Goal: Task Accomplishment & Management: Manage account settings

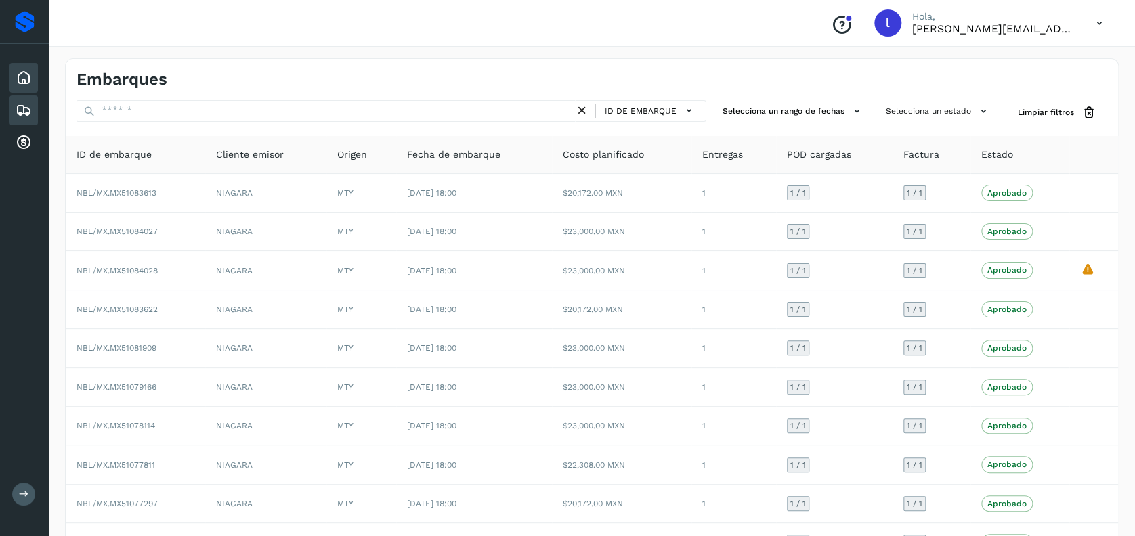
click at [33, 85] on div "Inicio" at bounding box center [23, 78] width 28 height 30
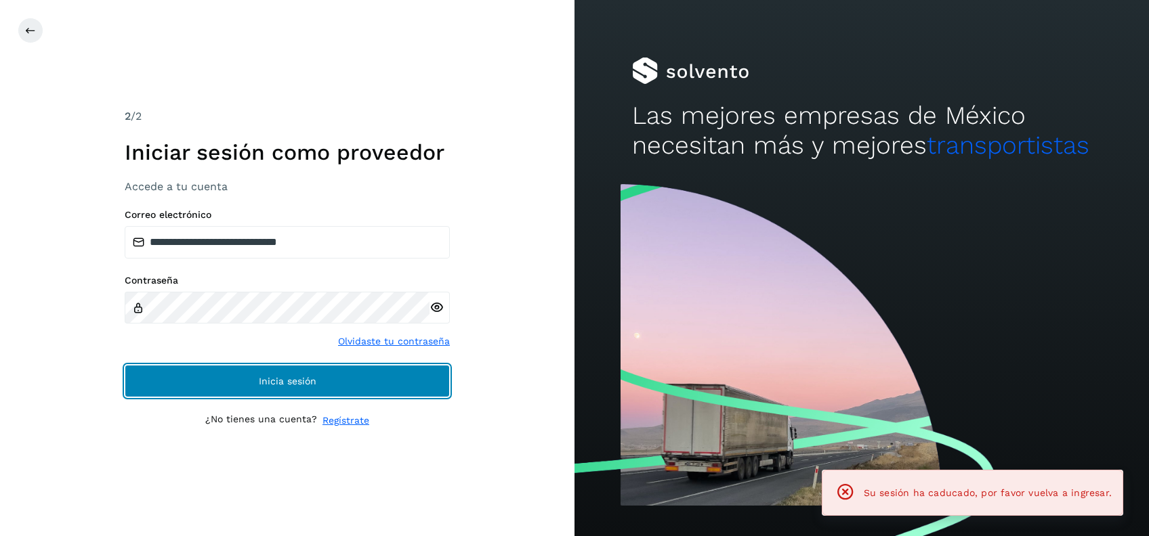
click at [236, 368] on button "Inicia sesión" at bounding box center [287, 381] width 325 height 33
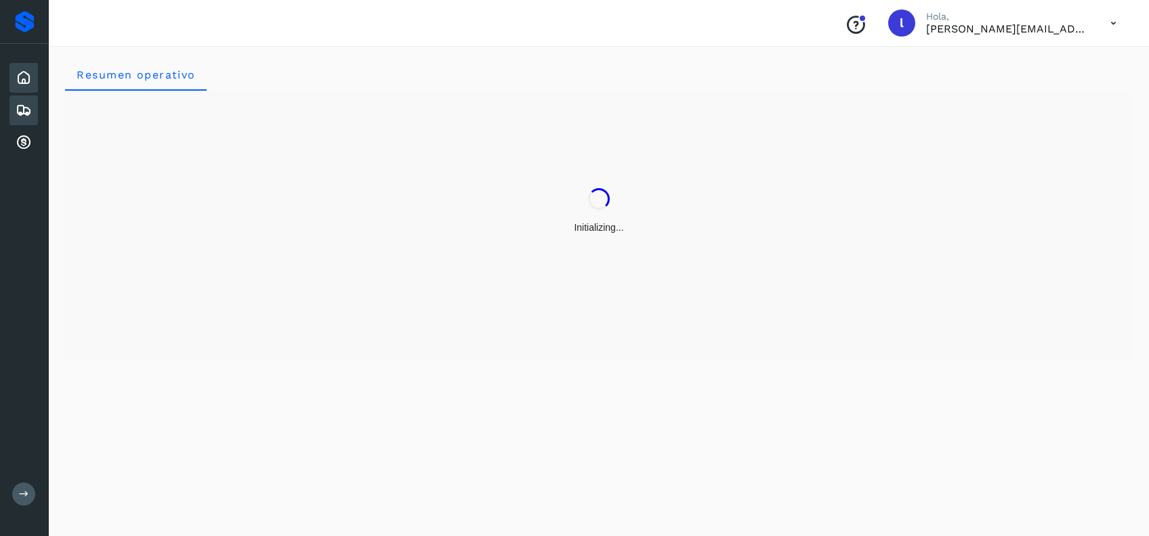
click at [23, 106] on icon at bounding box center [24, 110] width 16 height 16
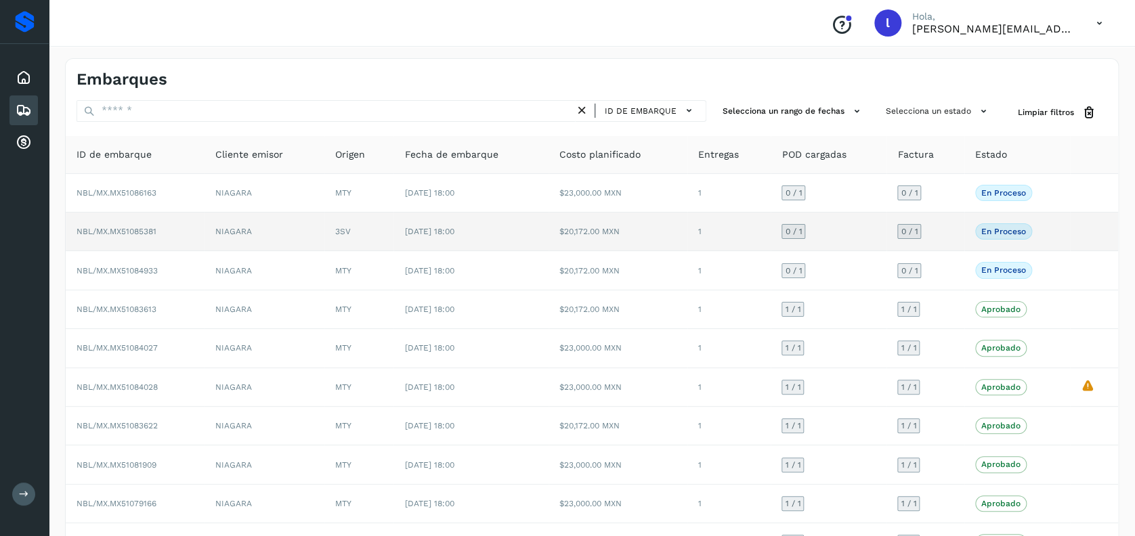
click at [190, 233] on td "NBL/MX.MX51085381" at bounding box center [135, 232] width 139 height 39
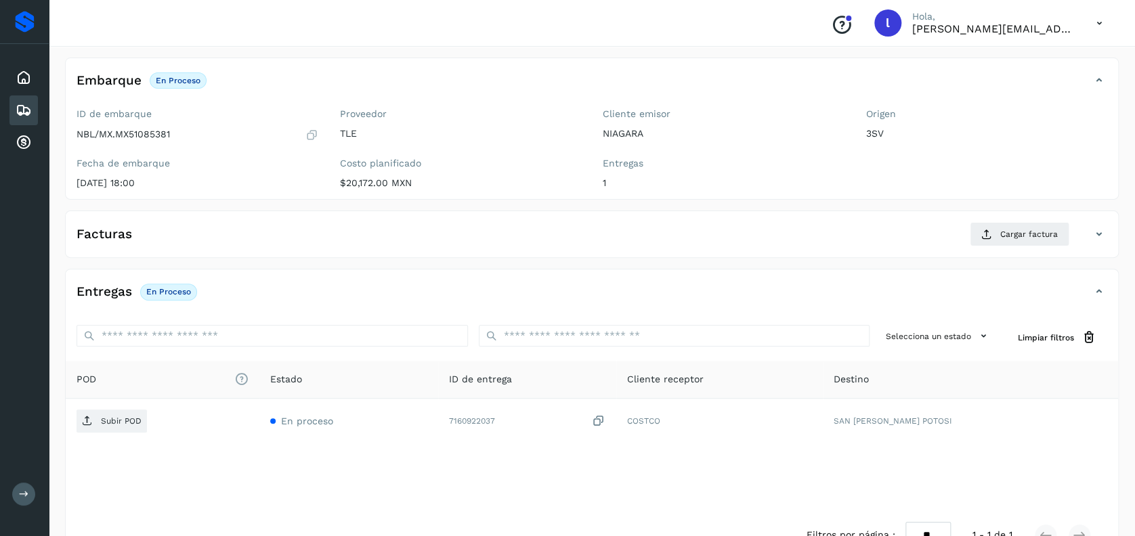
scroll to position [90, 0]
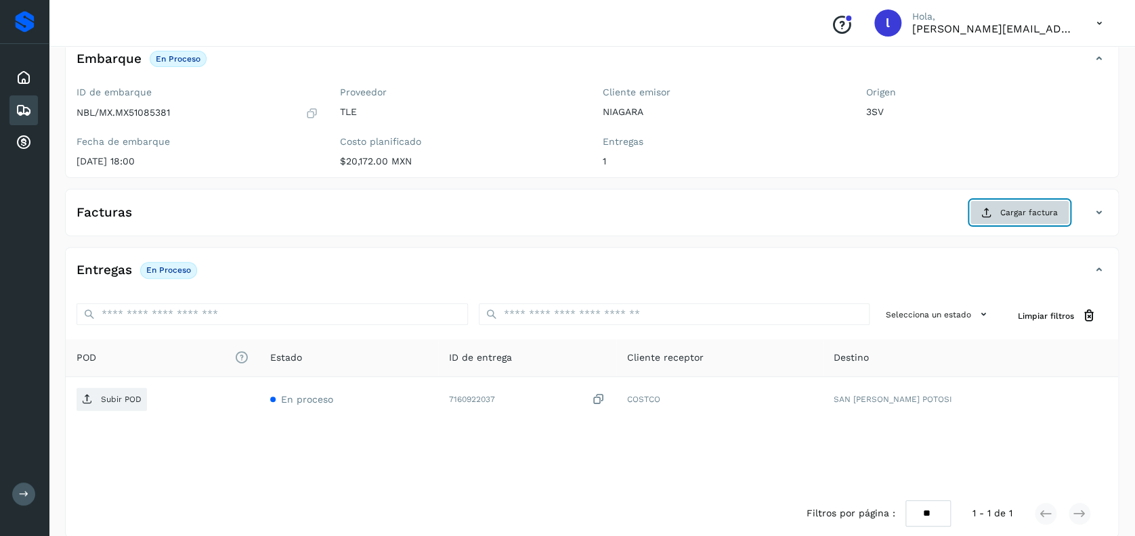
click at [999, 208] on button "Cargar factura" at bounding box center [1020, 212] width 100 height 24
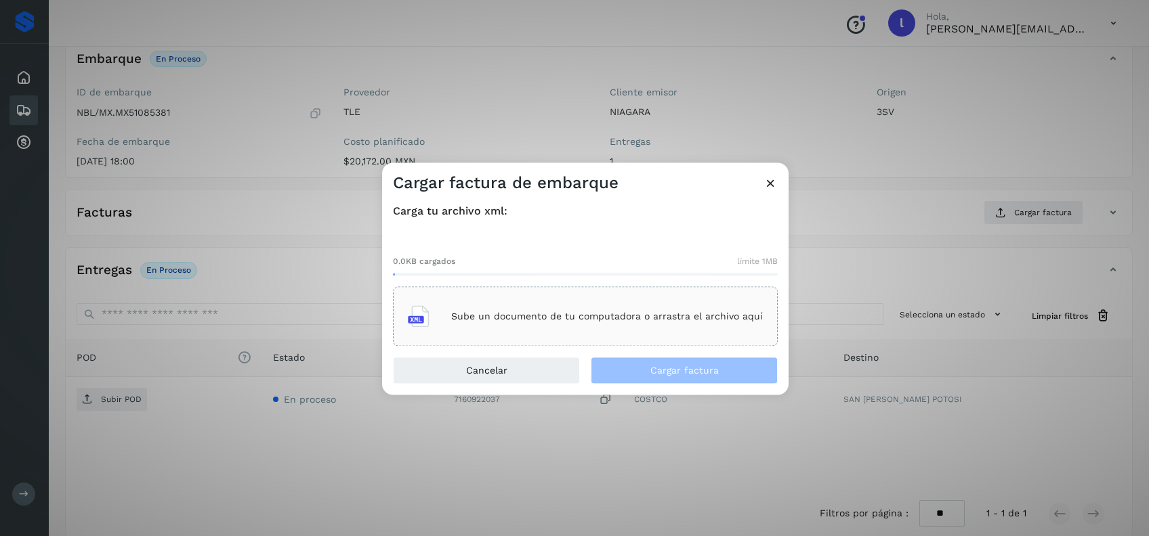
click at [555, 312] on p "Sube un documento de tu computadora o arrastra el archivo aquí" at bounding box center [607, 317] width 312 height 12
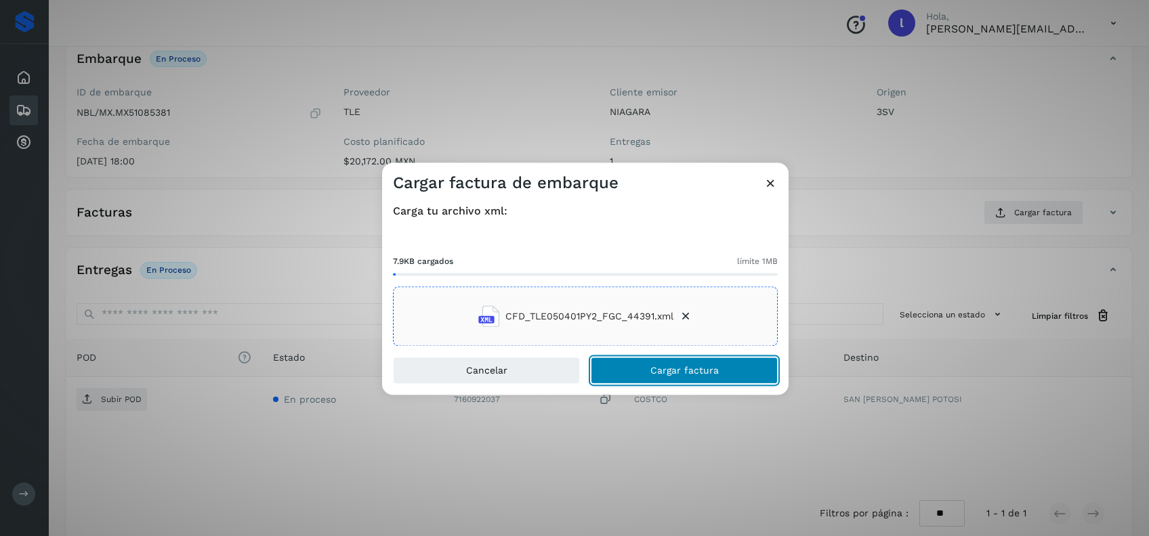
click at [664, 368] on span "Cargar factura" at bounding box center [684, 370] width 68 height 9
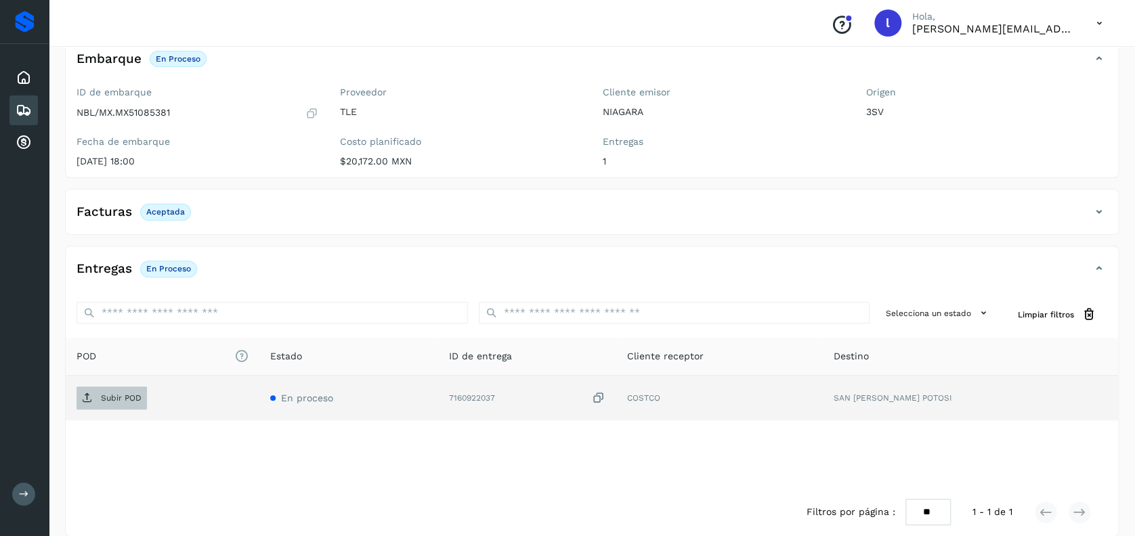
click at [108, 396] on p "Subir POD" at bounding box center [121, 397] width 41 height 9
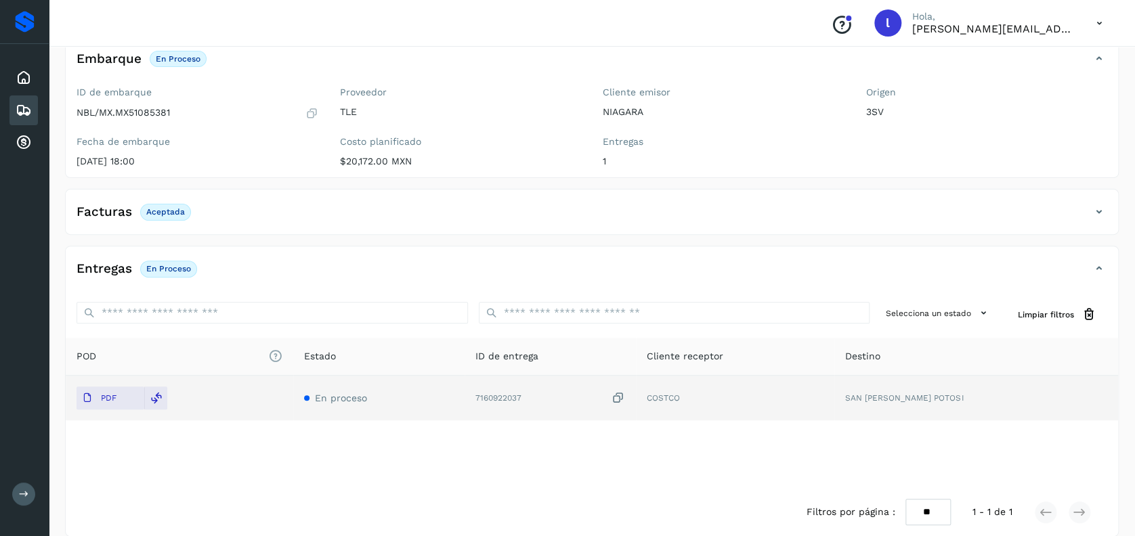
click at [20, 105] on icon at bounding box center [24, 110] width 16 height 16
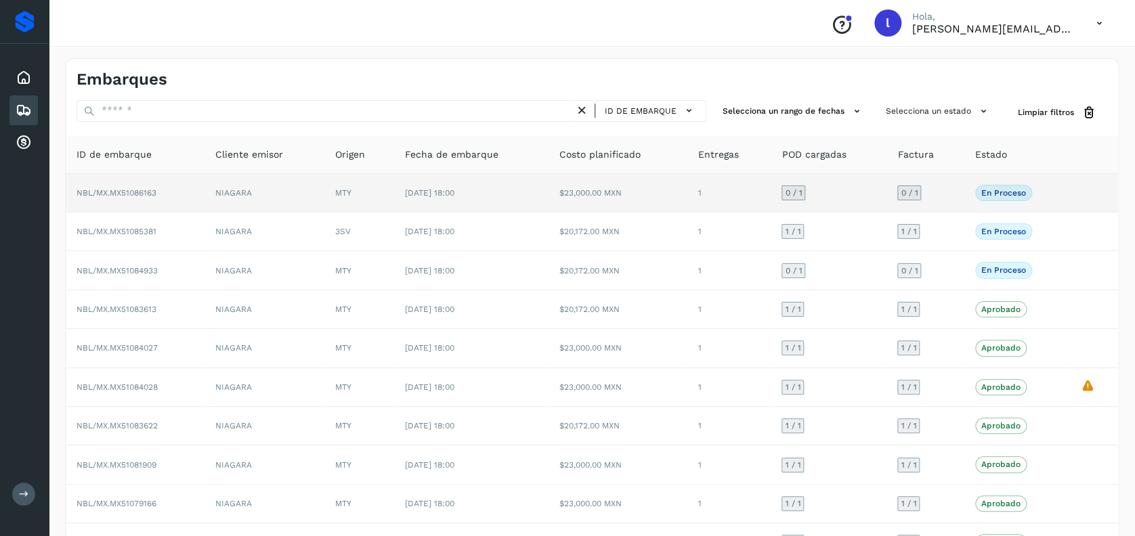
click at [191, 192] on td "NBL/MX.MX51086163" at bounding box center [135, 193] width 139 height 39
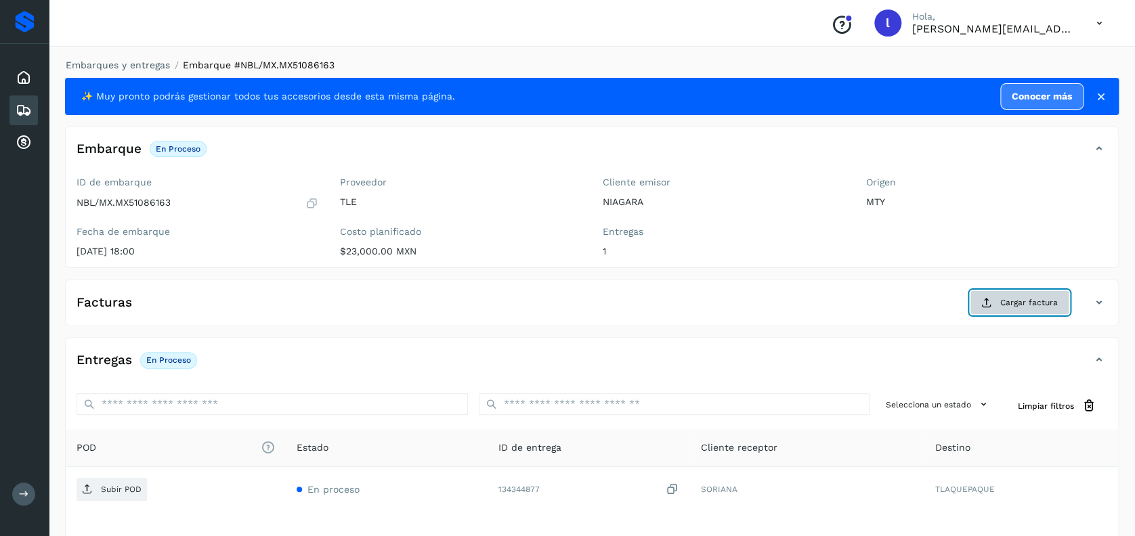
click at [1012, 293] on button "Cargar factura" at bounding box center [1020, 303] width 100 height 24
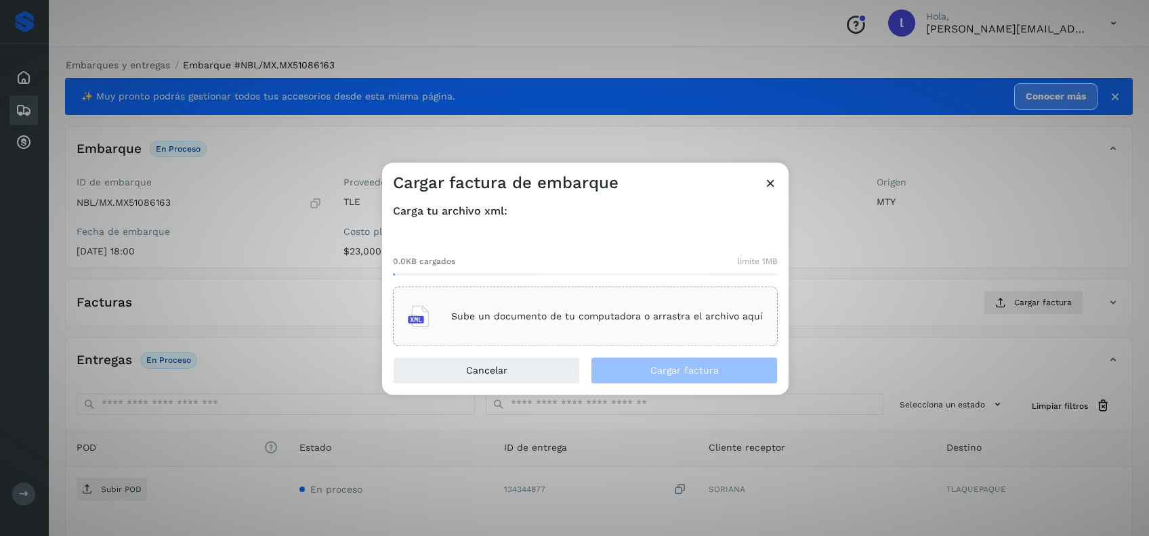
click at [603, 299] on div "Sube un documento de tu computadora o arrastra el archivo aquí" at bounding box center [585, 317] width 355 height 37
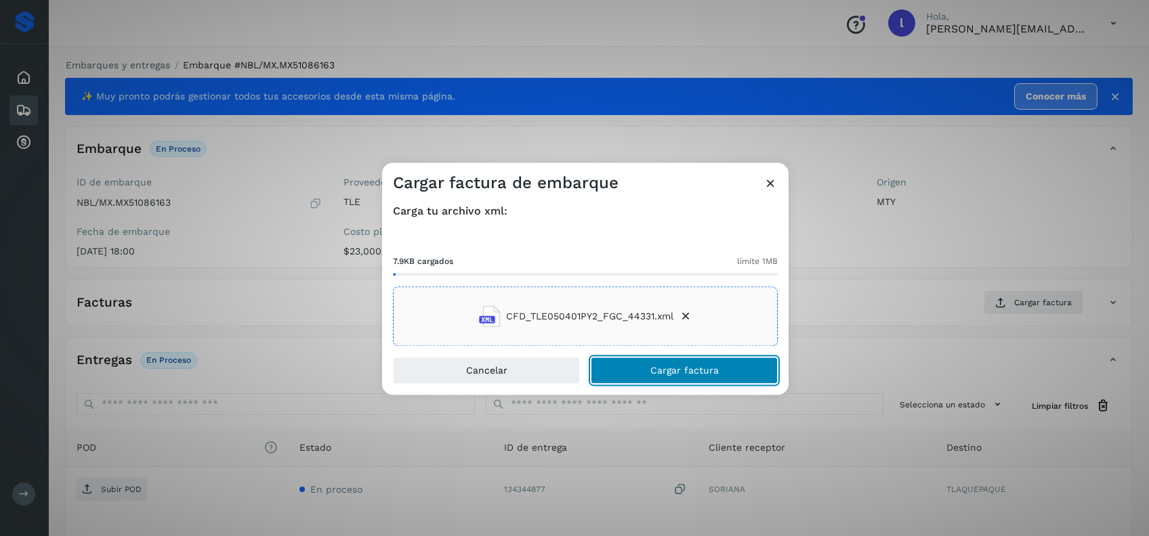
click at [678, 378] on button "Cargar factura" at bounding box center [684, 371] width 187 height 27
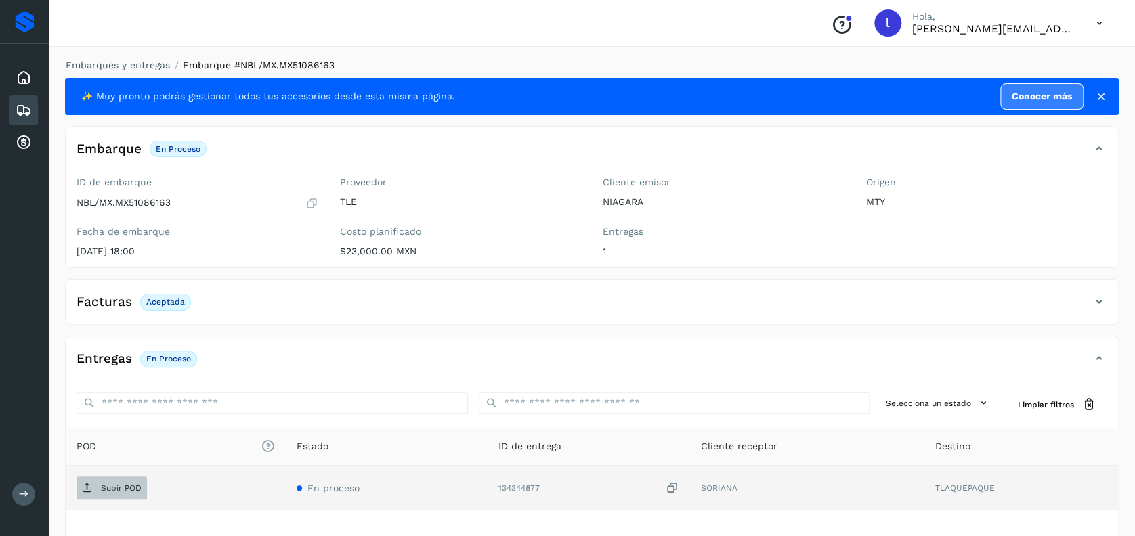
click at [125, 490] on p "Subir POD" at bounding box center [121, 488] width 41 height 9
click at [28, 106] on icon at bounding box center [24, 110] width 16 height 16
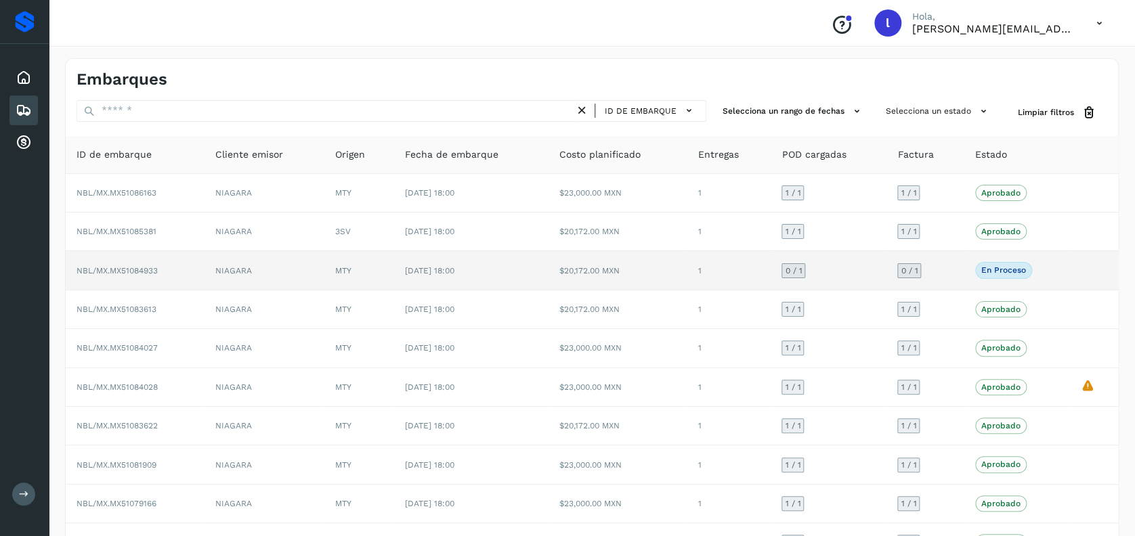
click at [284, 274] on td "NIAGARA" at bounding box center [265, 270] width 121 height 39
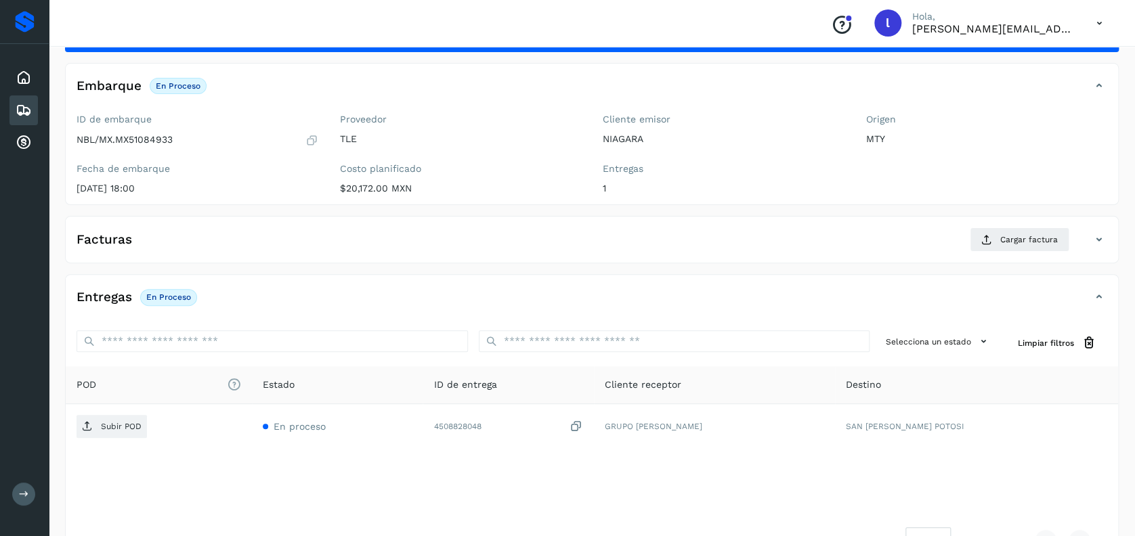
scroll to position [90, 0]
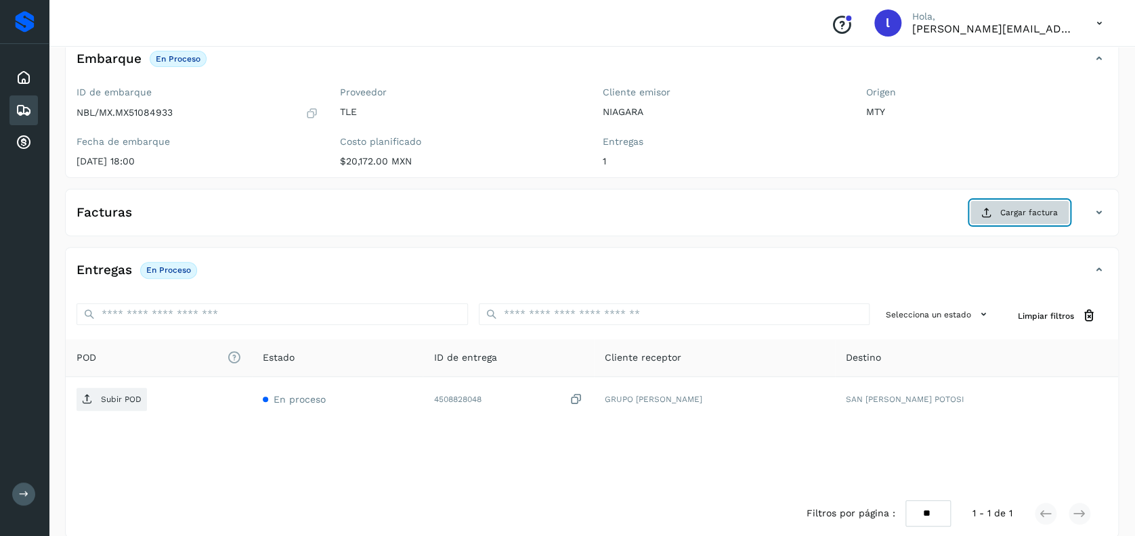
click at [1026, 207] on span "Cargar factura" at bounding box center [1029, 213] width 58 height 12
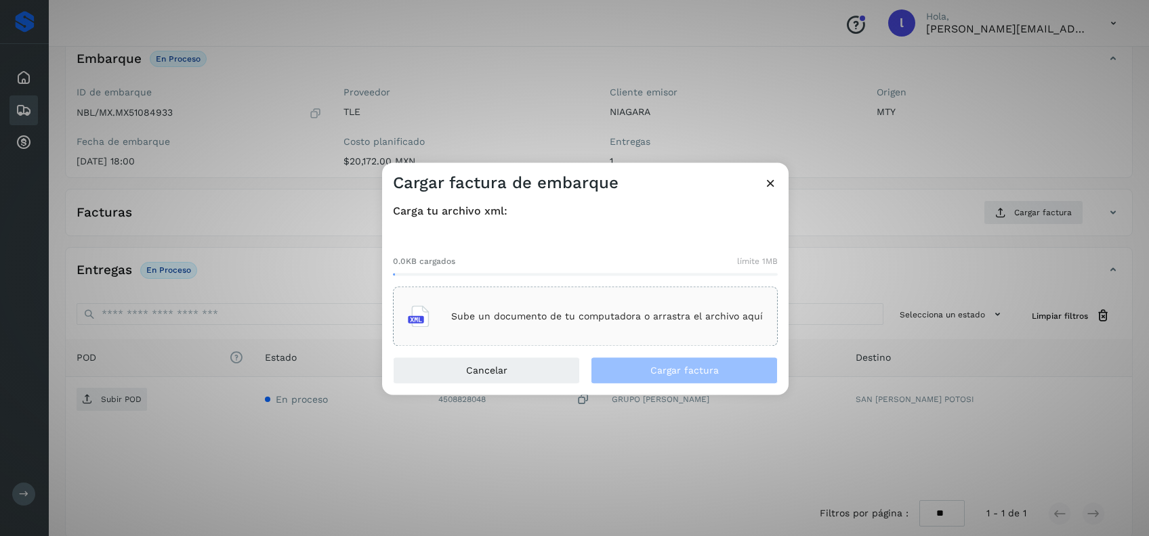
click at [541, 326] on div "Sube un documento de tu computadora o arrastra el archivo aquí" at bounding box center [585, 317] width 355 height 37
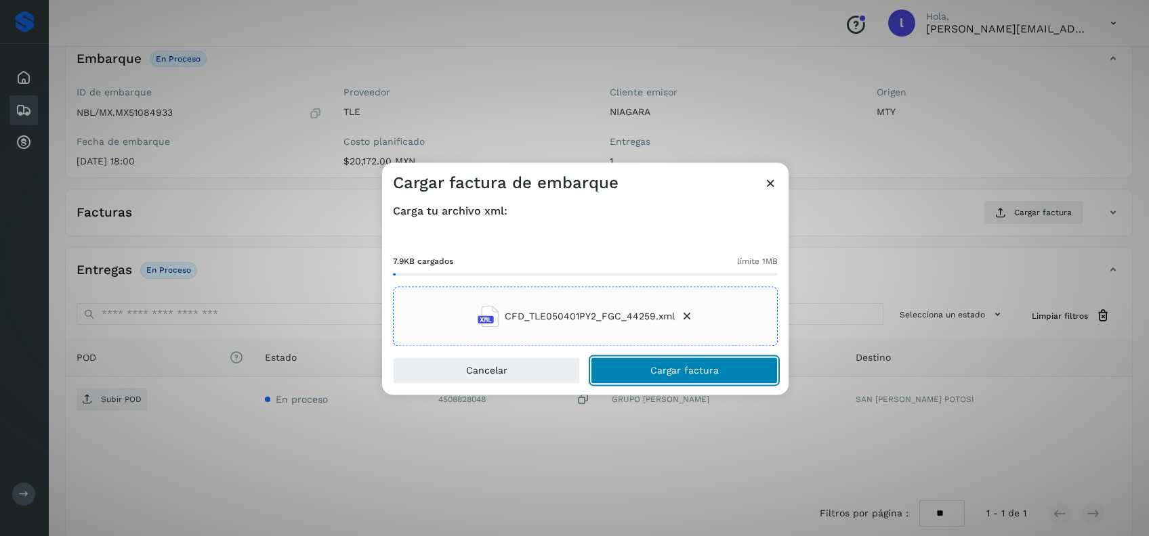
click at [687, 368] on span "Cargar factura" at bounding box center [684, 370] width 68 height 9
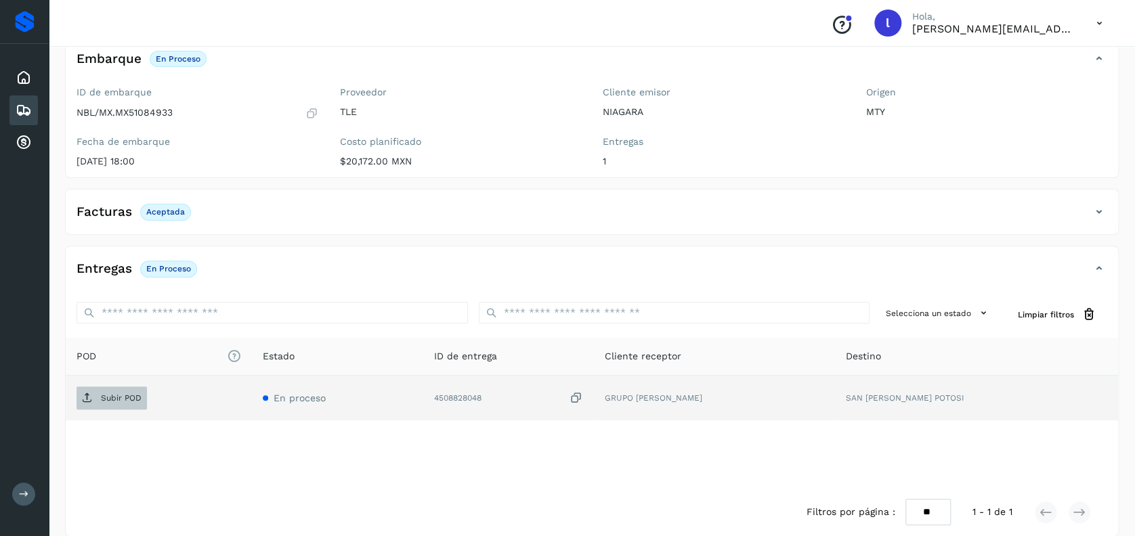
click at [112, 398] on p "Subir POD" at bounding box center [121, 397] width 41 height 9
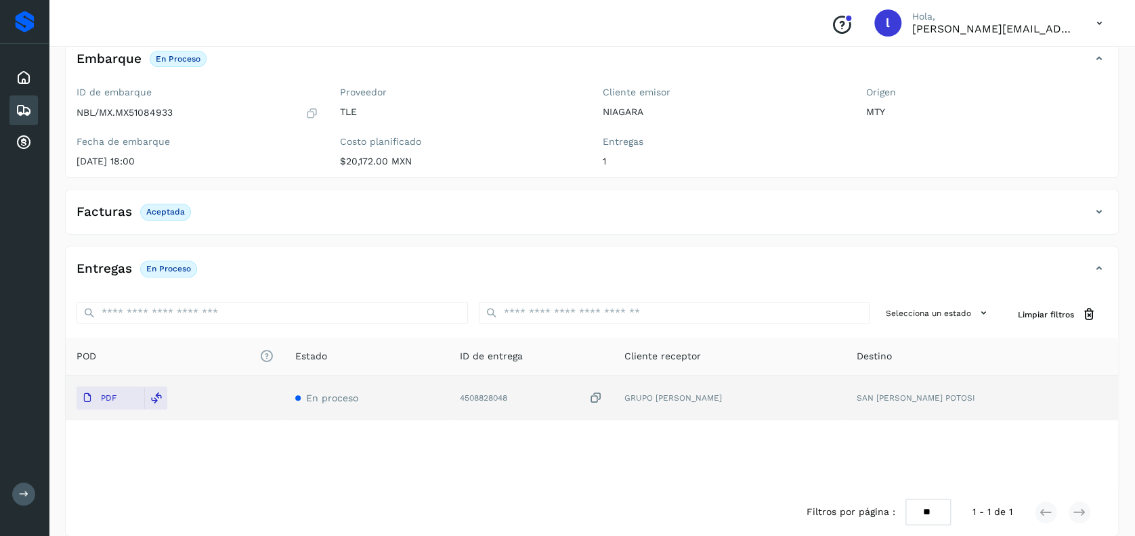
click at [25, 106] on icon at bounding box center [24, 110] width 16 height 16
